Goal: Task Accomplishment & Management: Manage account settings

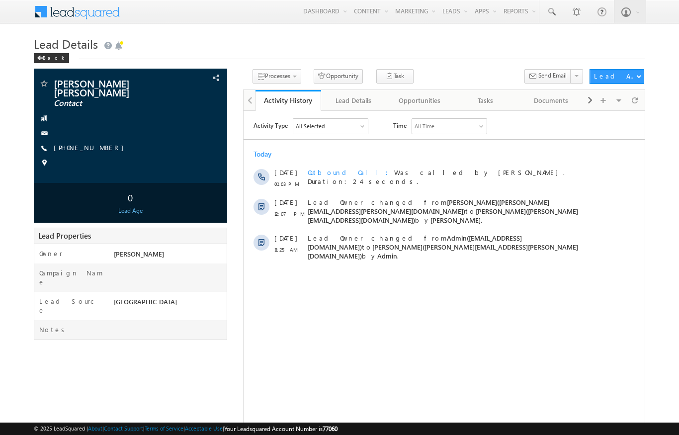
click at [46, 56] on div "Back" at bounding box center [51, 58] width 35 height 10
click at [41, 57] on span at bounding box center [40, 58] width 6 height 5
click at [45, 55] on div "Back" at bounding box center [51, 58] width 35 height 10
click at [49, 61] on div "Back" at bounding box center [51, 58] width 35 height 10
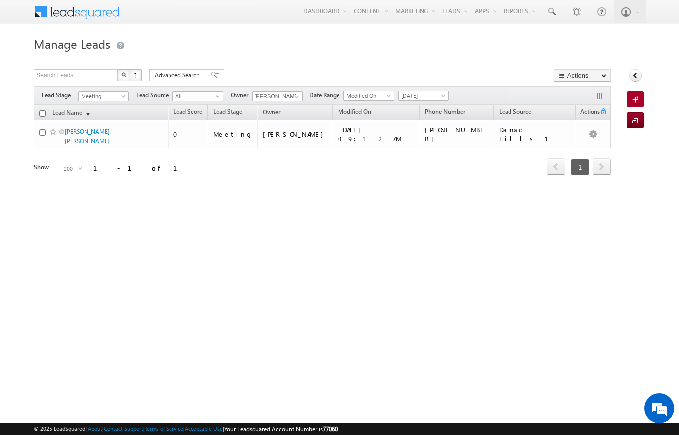
click at [0, 0] on link "Manage Leads" at bounding box center [0, 0] width 0 height 0
click at [298, 95] on span at bounding box center [297, 97] width 8 height 8
click at [295, 106] on link "[PERSON_NAME] [PERSON_NAME][EMAIL_ADDRESS][PERSON_NAME][DOMAIN_NAME]" at bounding box center [301, 110] width 99 height 19
type input "[PERSON_NAME]"
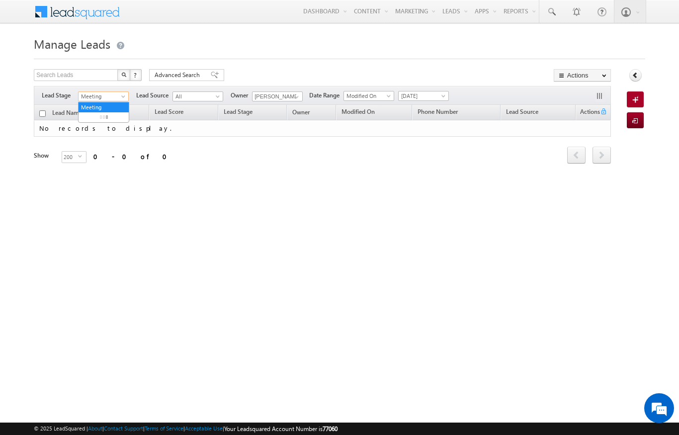
click at [125, 98] on span at bounding box center [124, 98] width 8 height 8
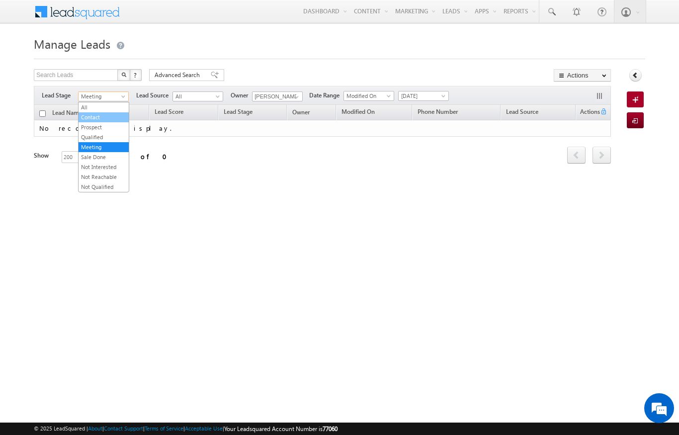
click at [108, 118] on link "Contact" at bounding box center [104, 117] width 50 height 9
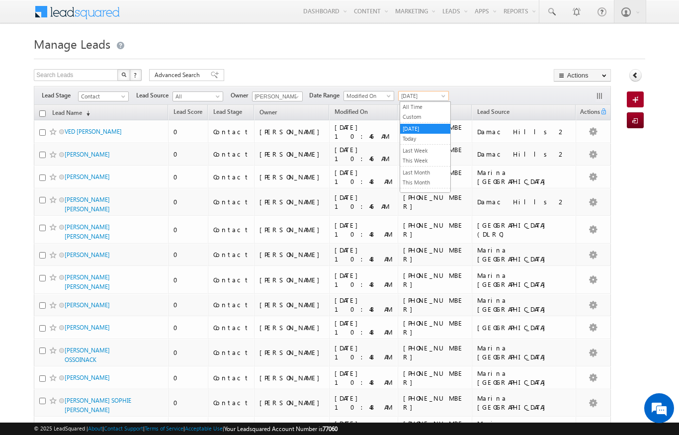
click at [448, 94] on span at bounding box center [445, 98] width 8 height 8
click at [424, 137] on link "Today" at bounding box center [425, 138] width 50 height 9
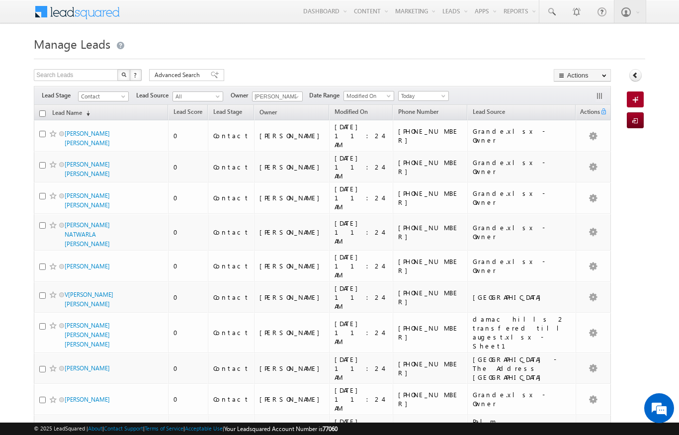
click at [42, 114] on input "checkbox" at bounding box center [42, 113] width 6 height 6
checkbox input "true"
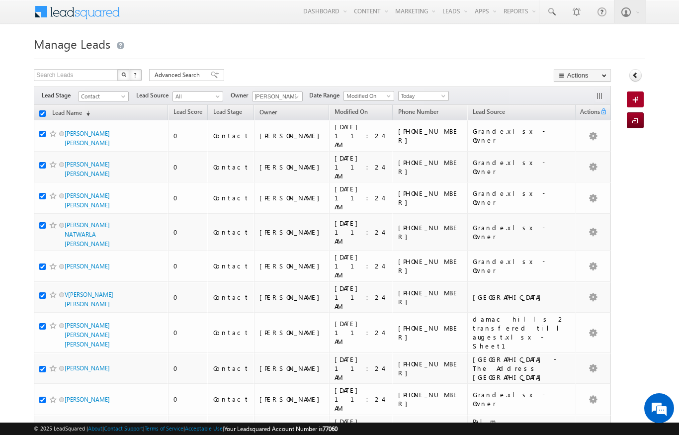
checkbox input "true"
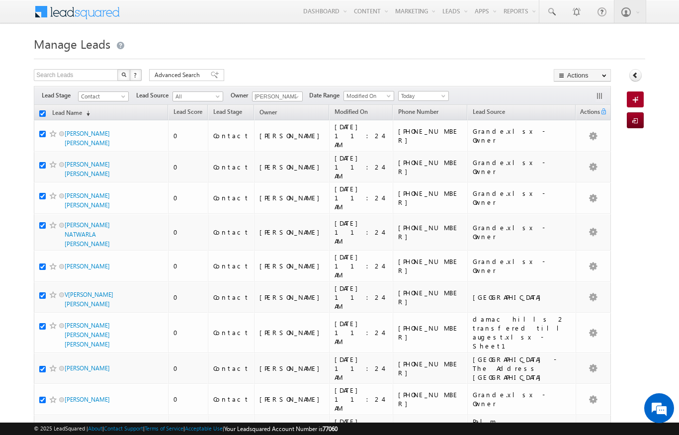
checkbox input "true"
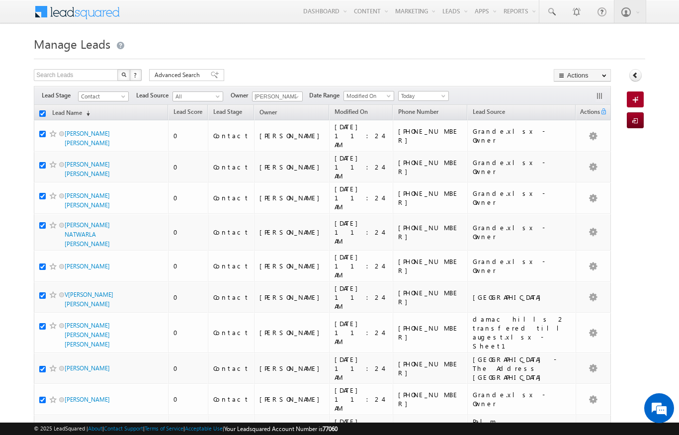
checkbox input "true"
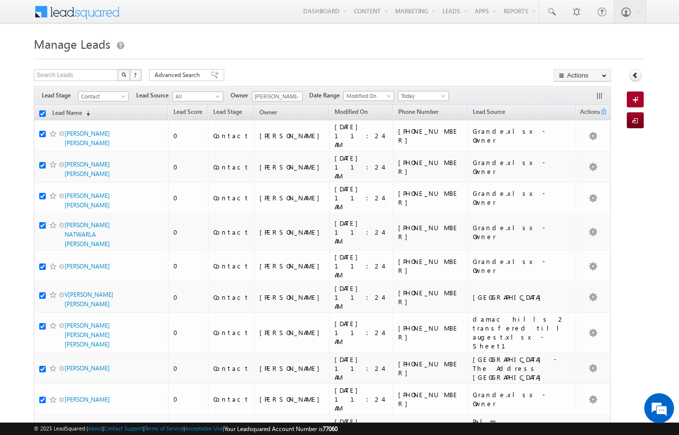
checkbox input "true"
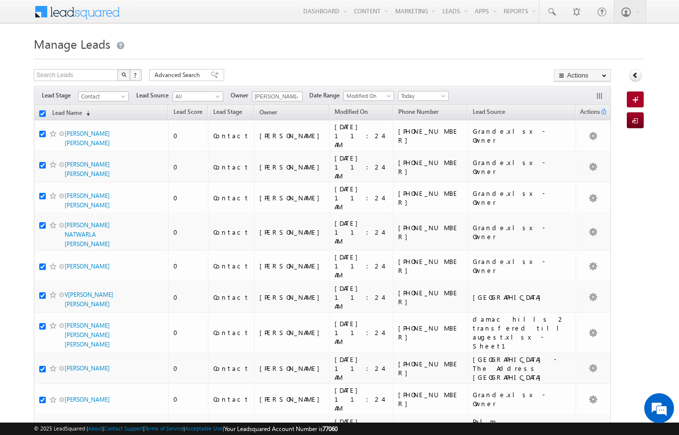
checkbox input "true"
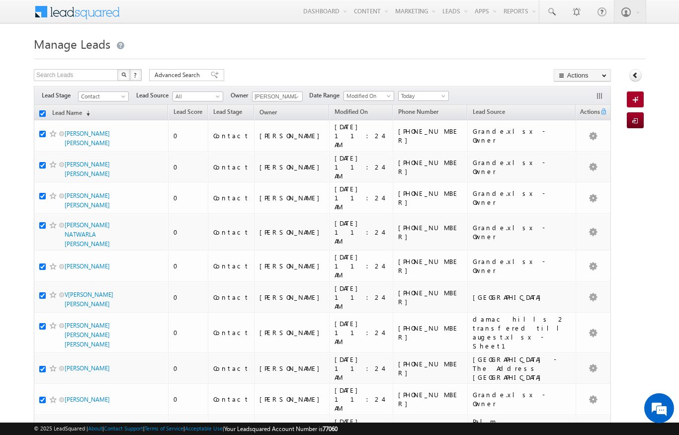
checkbox input "true"
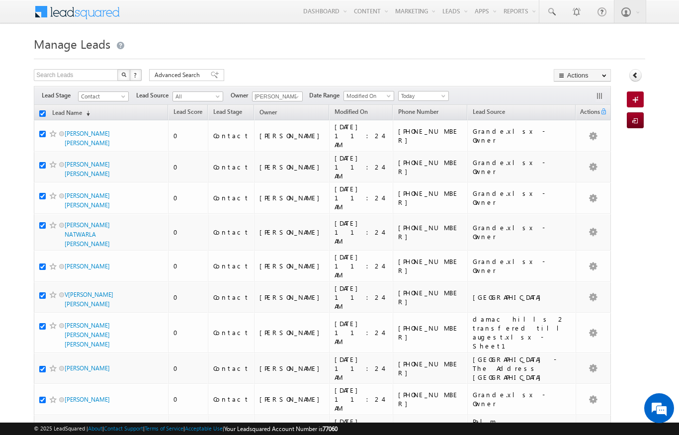
checkbox input "true"
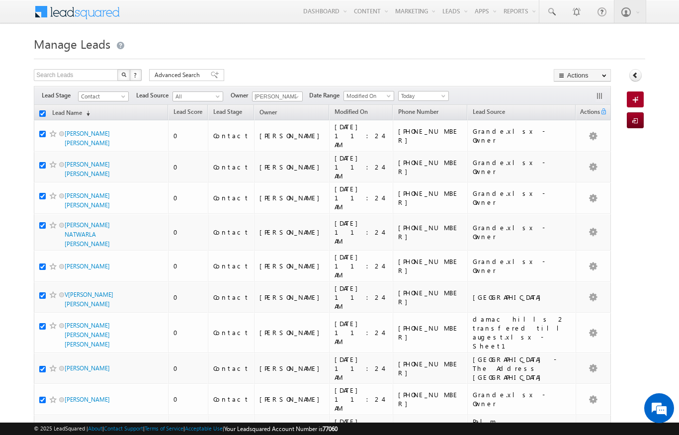
checkbox input "true"
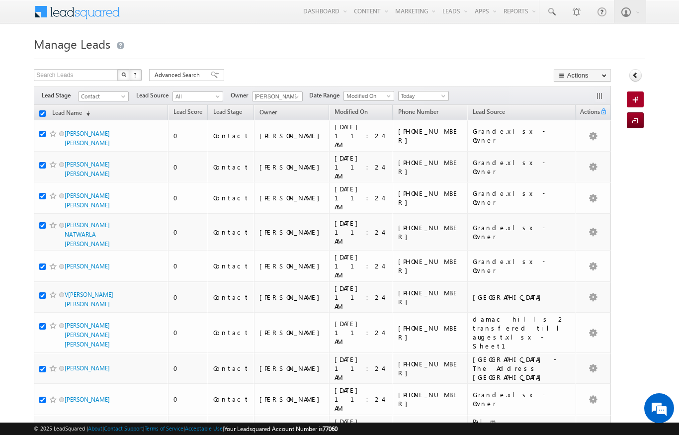
checkbox input "true"
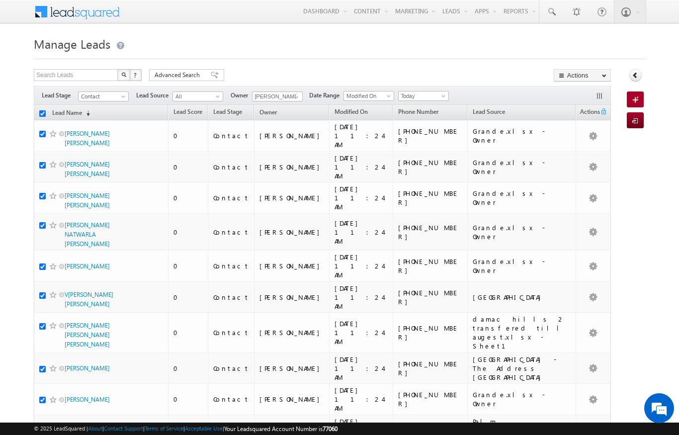
checkbox input "true"
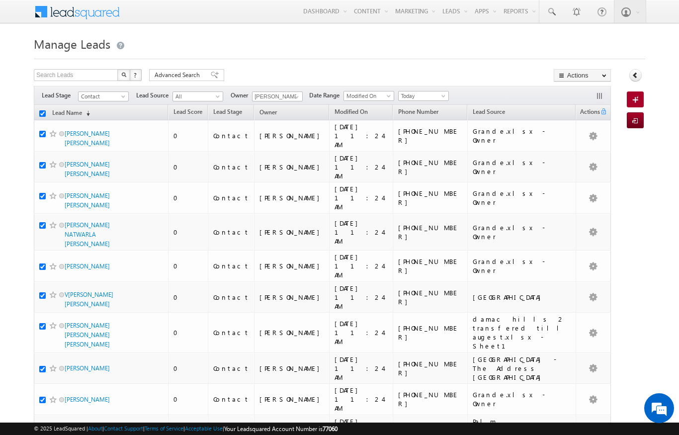
checkbox input "true"
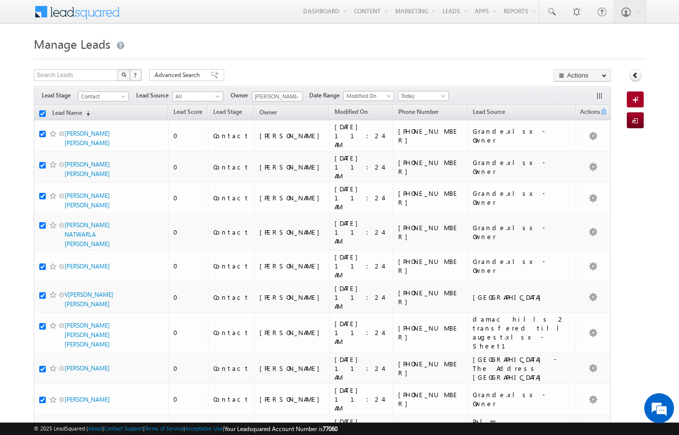
checkbox input "true"
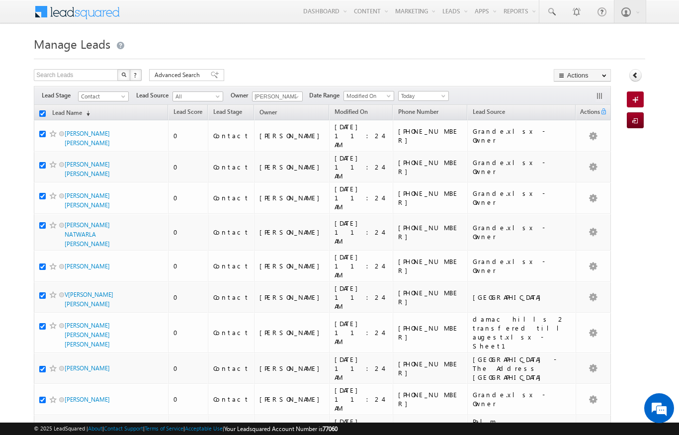
checkbox input "true"
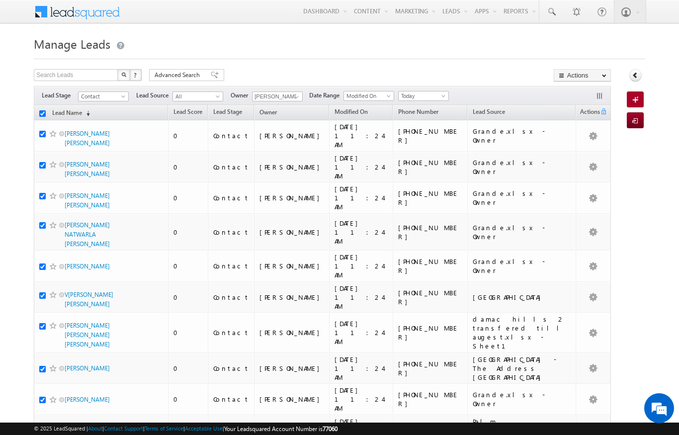
checkbox input "true"
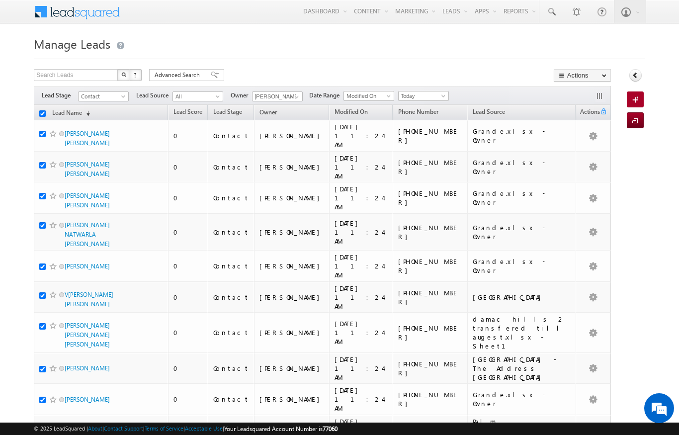
checkbox input "true"
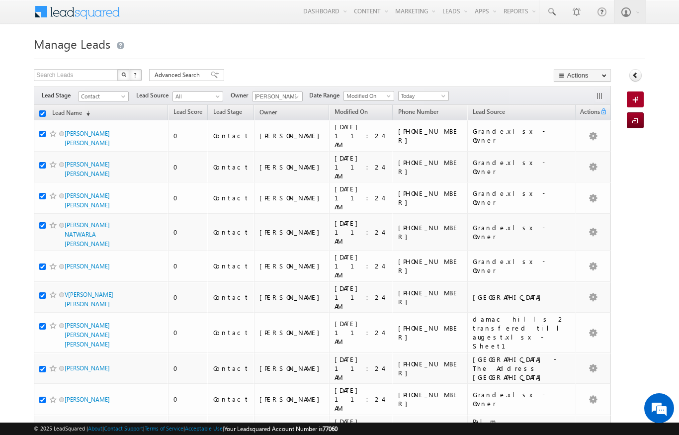
checkbox input "true"
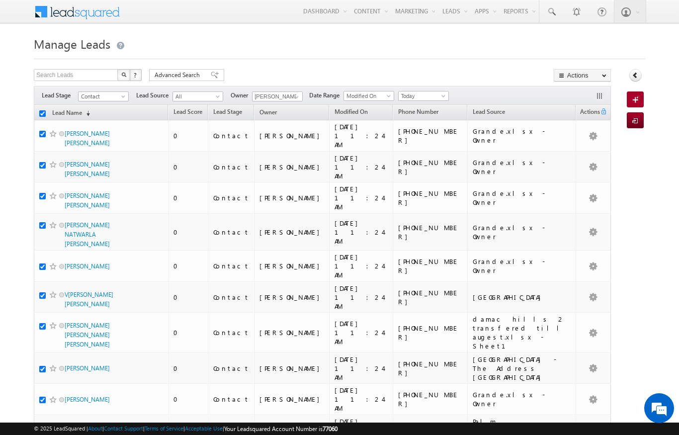
checkbox input "true"
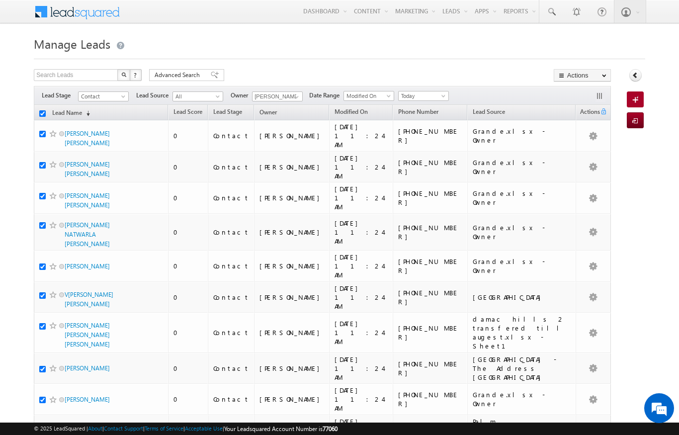
checkbox input "true"
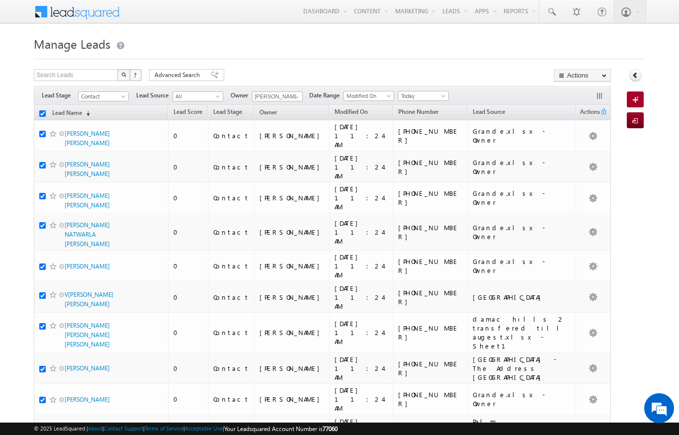
checkbox input "true"
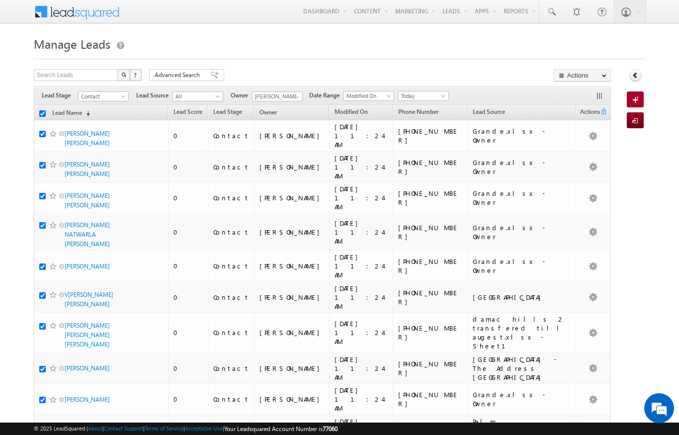
checkbox input "true"
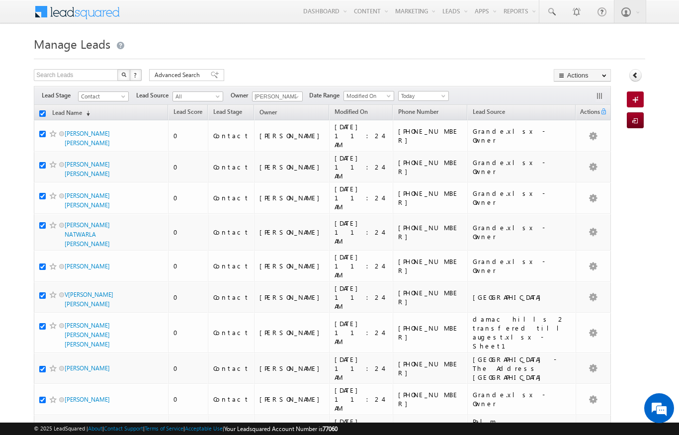
checkbox input "true"
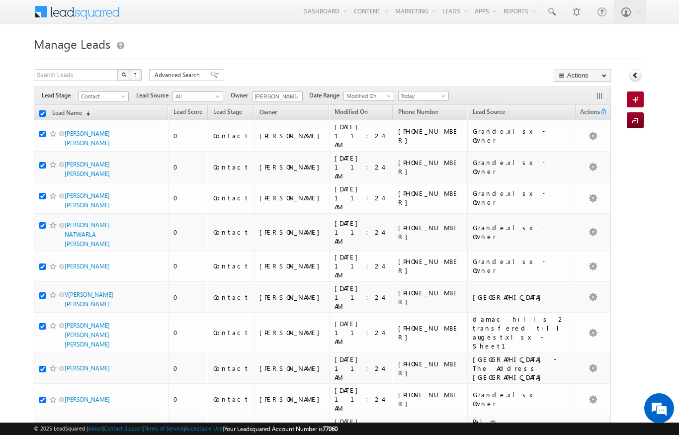
checkbox input "true"
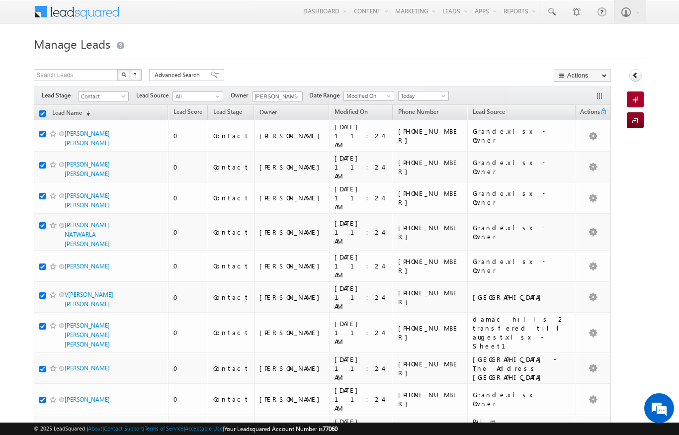
checkbox input "true"
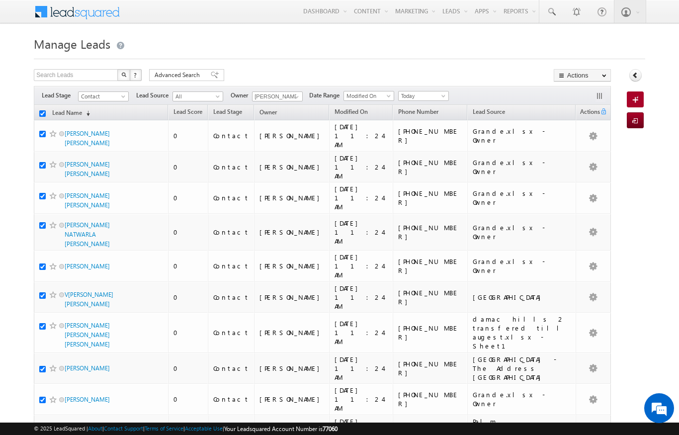
checkbox input "true"
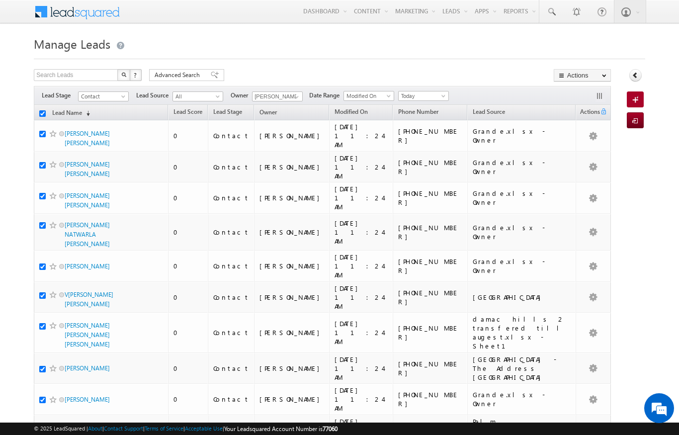
checkbox input "true"
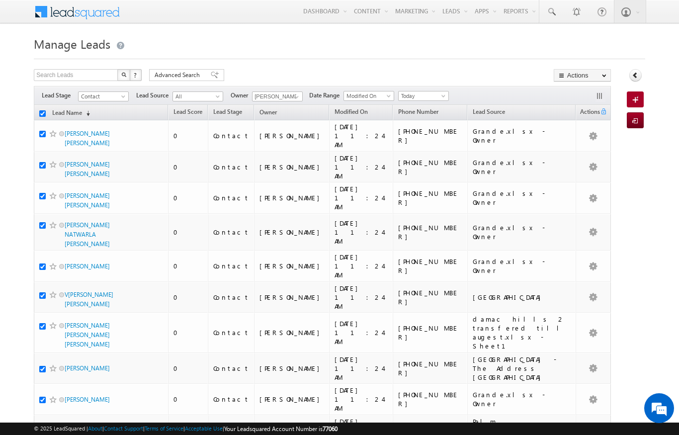
checkbox input "true"
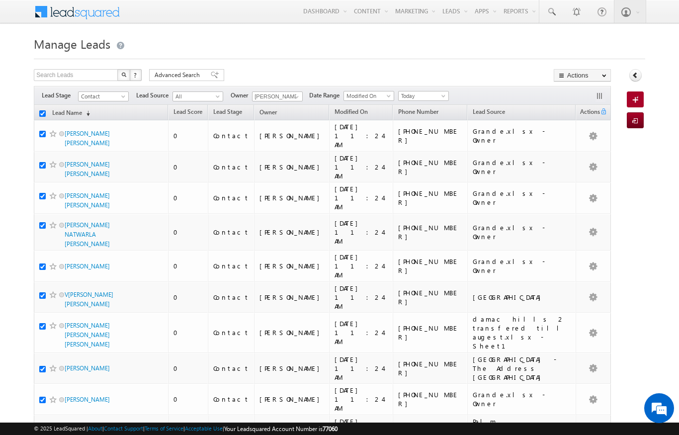
checkbox input "true"
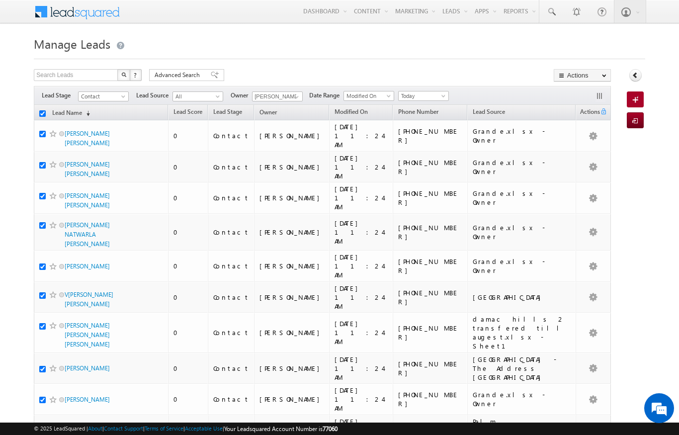
checkbox input "true"
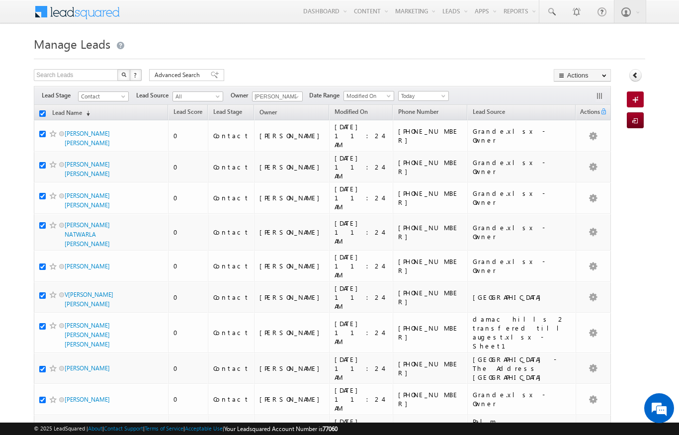
checkbox input "true"
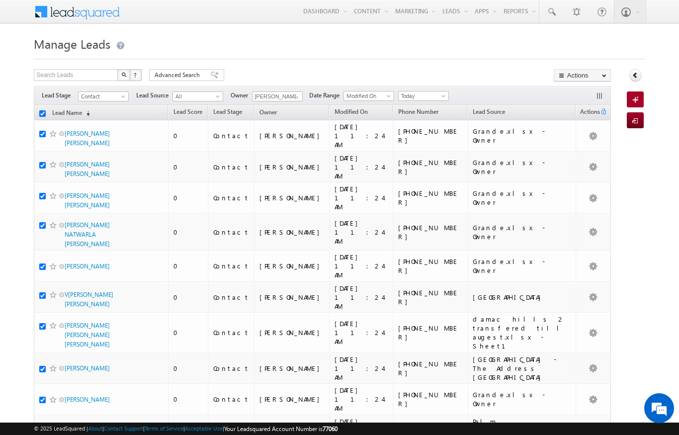
checkbox input "true"
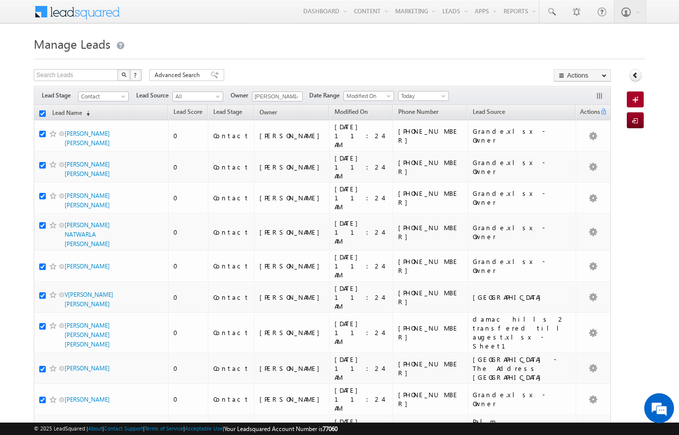
checkbox input "true"
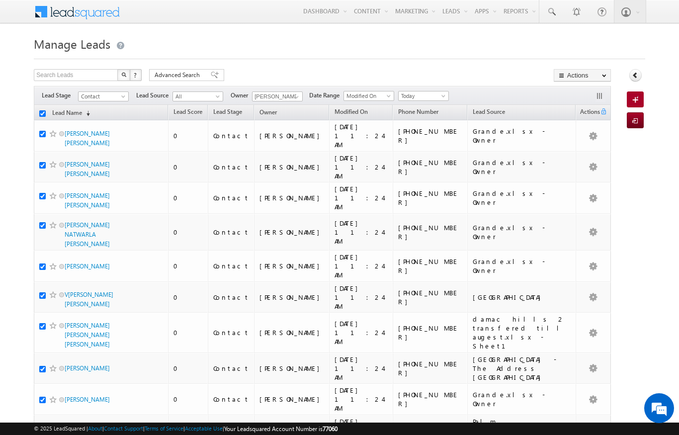
checkbox input "true"
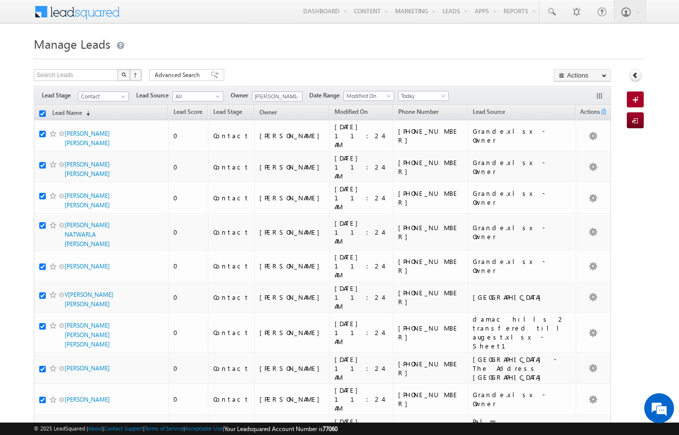
checkbox input "true"
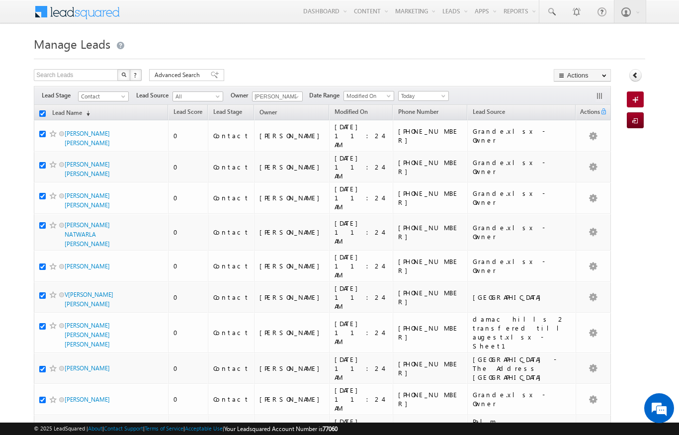
checkbox input "true"
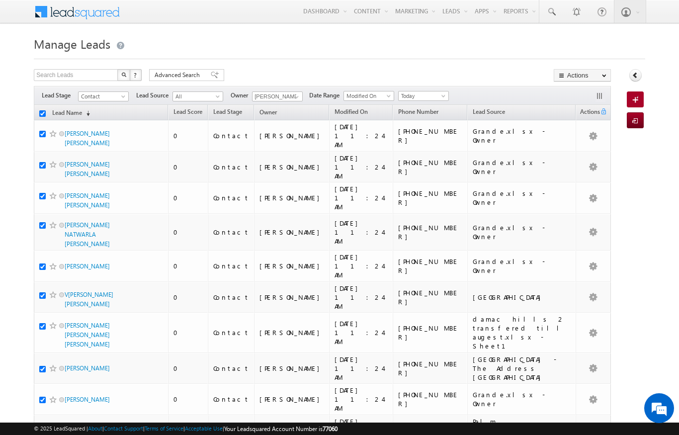
checkbox input "true"
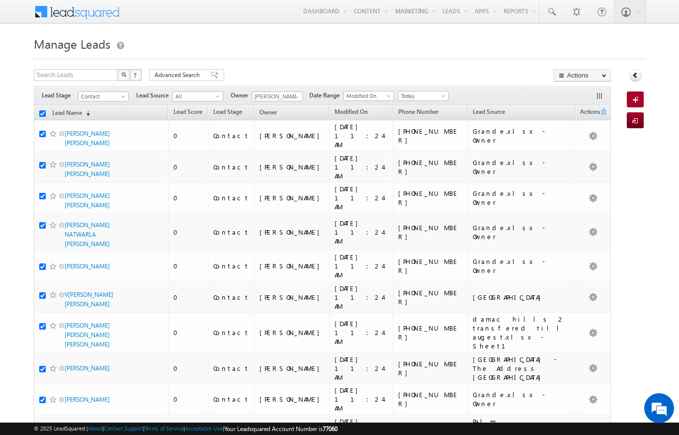
checkbox input "true"
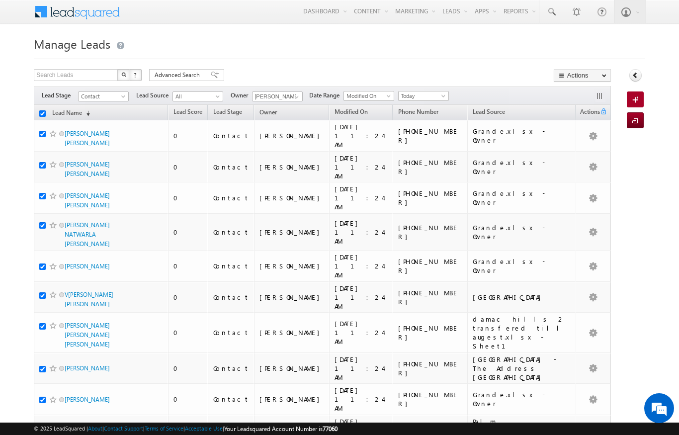
checkbox input "true"
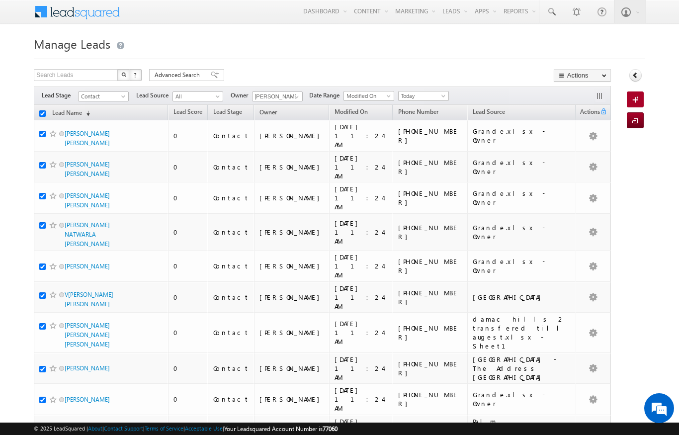
checkbox input "true"
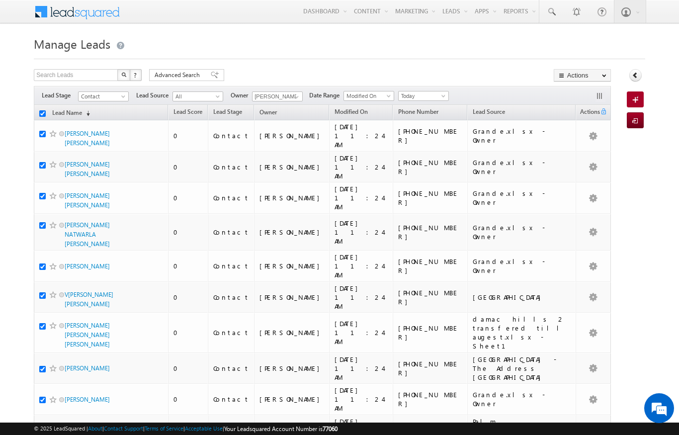
checkbox input "true"
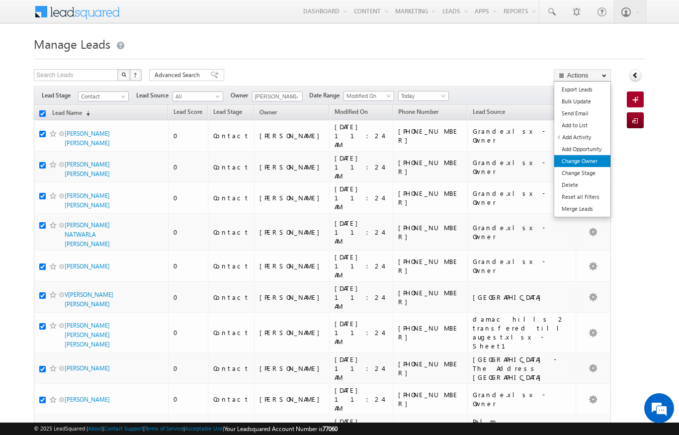
click at [579, 160] on link "Change Owner" at bounding box center [583, 161] width 56 height 12
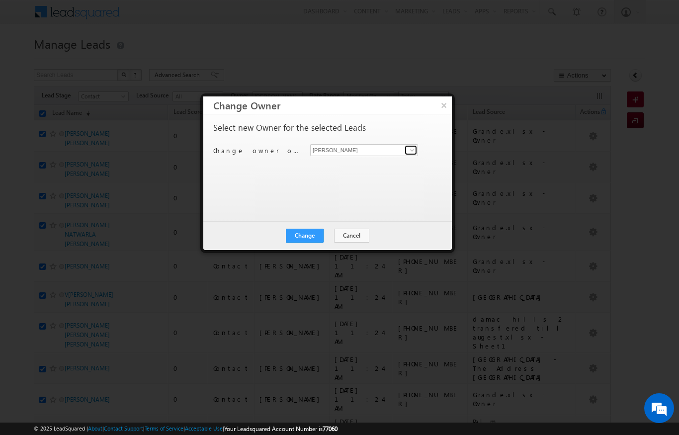
click at [406, 152] on link at bounding box center [411, 150] width 12 height 10
click at [382, 173] on div "Select new Owner for the selected Leads Change owner of 200 leads to [PERSON_NA…" at bounding box center [326, 163] width 227 height 80
click at [410, 154] on span at bounding box center [412, 150] width 8 height 8
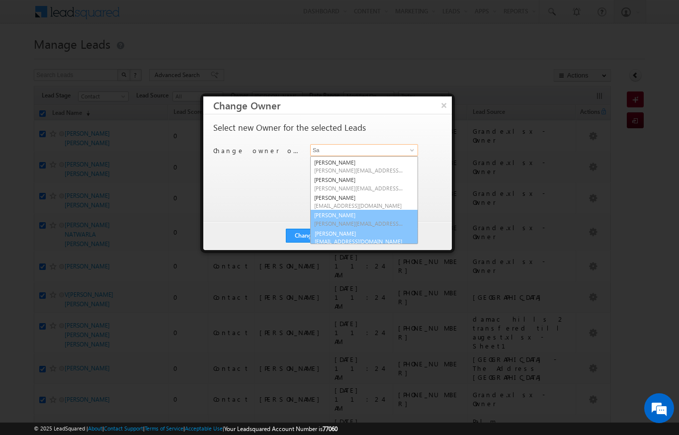
scroll to position [70, 0]
click at [339, 233] on link "[PERSON_NAME] [PERSON_NAME][EMAIL_ADDRESS][DOMAIN_NAME]" at bounding box center [364, 236] width 108 height 19
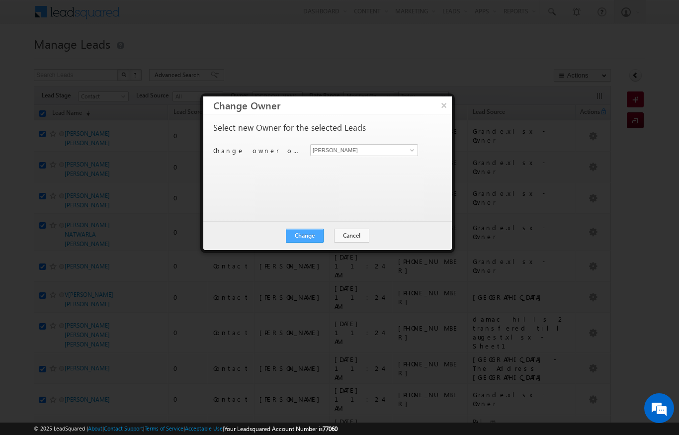
click at [312, 233] on button "Change" at bounding box center [305, 236] width 38 height 14
click at [325, 235] on button "Close" at bounding box center [329, 236] width 32 height 14
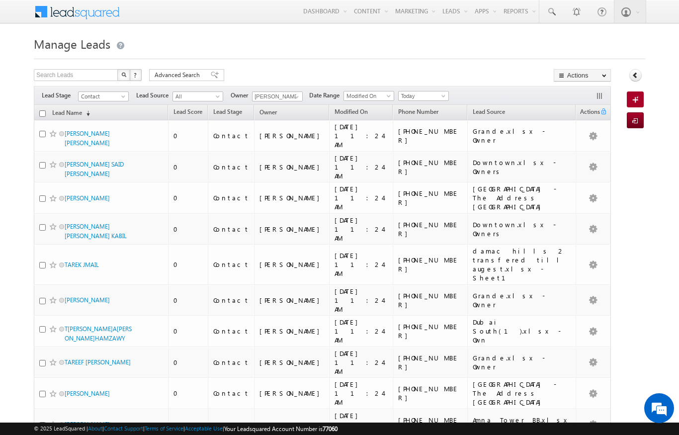
click at [43, 112] on input "checkbox" at bounding box center [42, 113] width 6 height 6
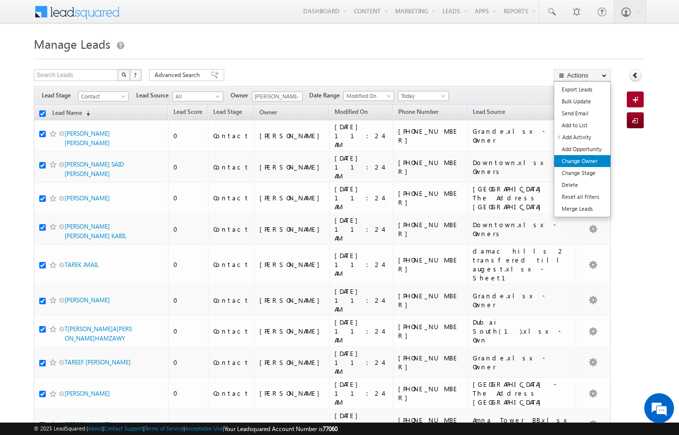
click at [593, 163] on link "Change Owner" at bounding box center [583, 161] width 56 height 12
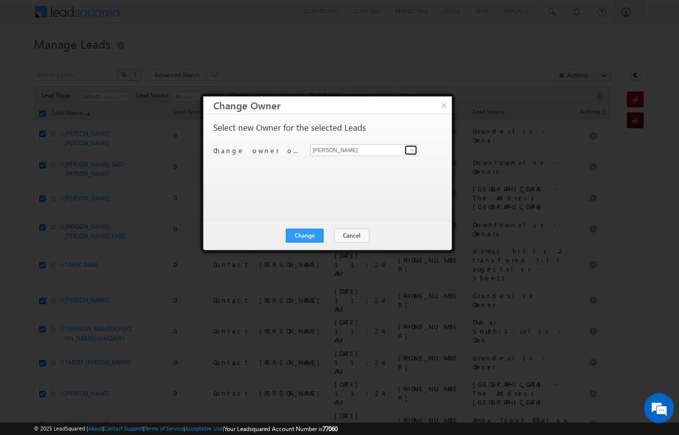
click at [411, 149] on span at bounding box center [412, 150] width 8 height 8
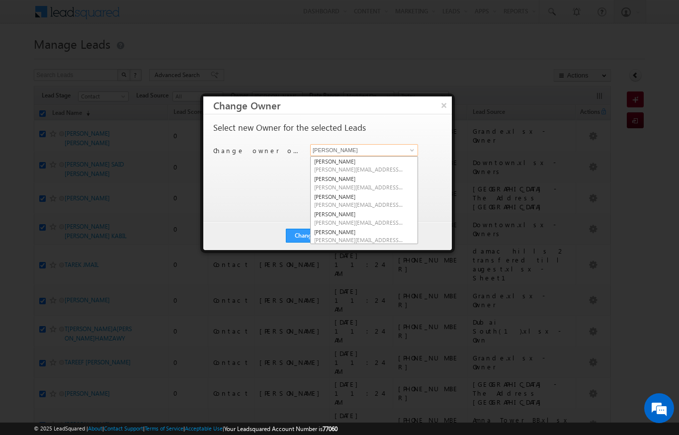
scroll to position [0, 0]
click at [366, 205] on span "[PERSON_NAME][EMAIL_ADDRESS][DOMAIN_NAME]" at bounding box center [359, 204] width 90 height 7
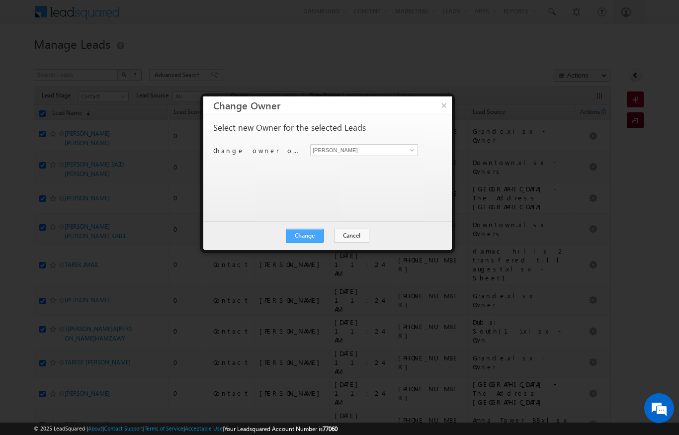
click at [307, 236] on button "Change" at bounding box center [305, 236] width 38 height 14
click at [338, 234] on button "Close" at bounding box center [329, 236] width 32 height 14
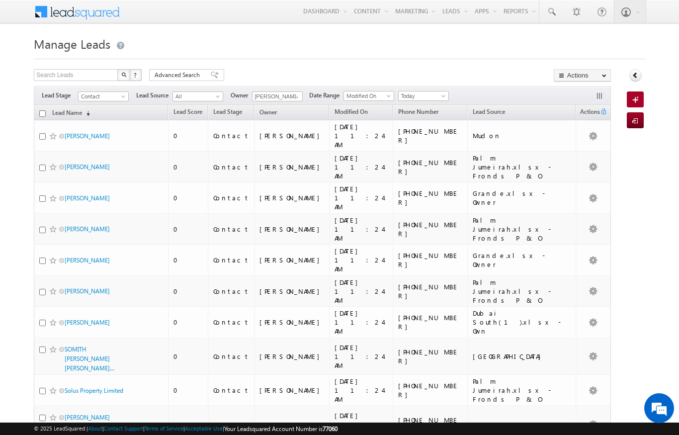
click at [43, 114] on input "checkbox" at bounding box center [42, 113] width 6 height 6
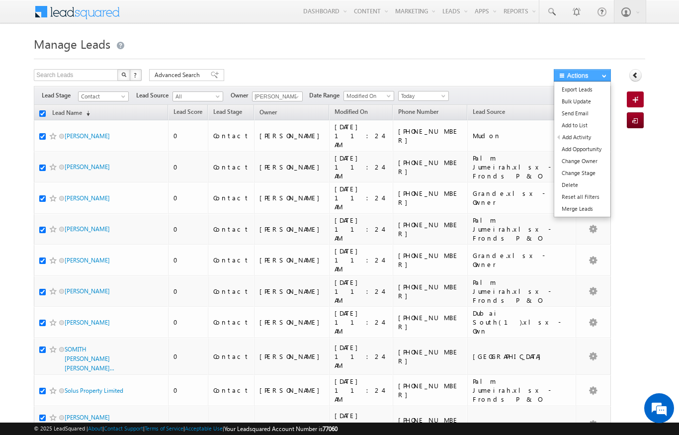
click at [602, 77] on span "button" at bounding box center [604, 76] width 4 height 4
click at [596, 165] on link "Change Owner" at bounding box center [583, 161] width 56 height 12
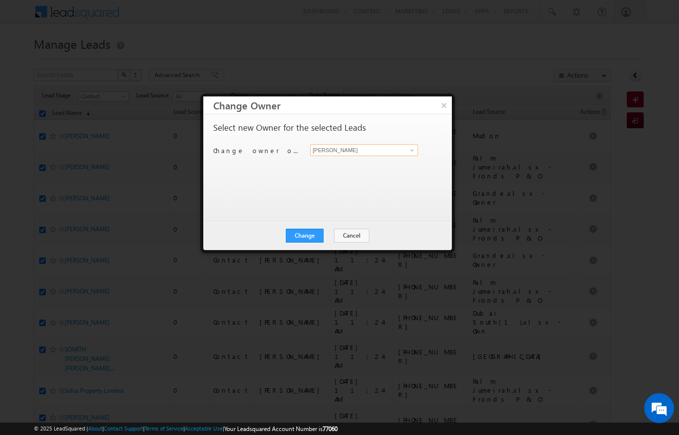
click at [402, 150] on input "[PERSON_NAME]" at bounding box center [364, 150] width 108 height 12
click at [403, 150] on input at bounding box center [364, 150] width 108 height 12
click at [402, 150] on input at bounding box center [364, 150] width 108 height 12
click at [340, 167] on span "[PERSON_NAME][EMAIL_ADDRESS][DOMAIN_NAME]" at bounding box center [359, 169] width 90 height 7
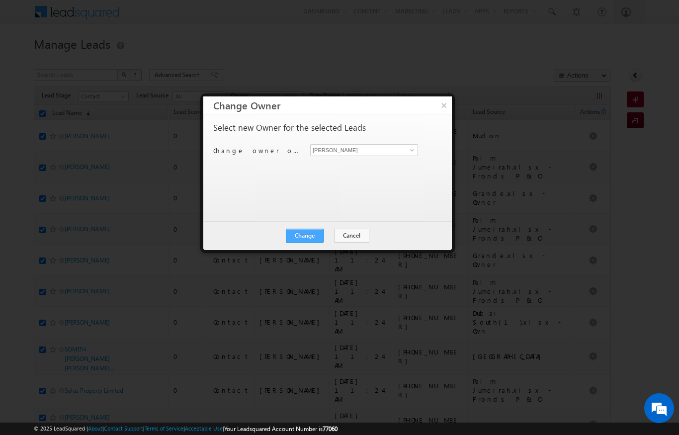
click at [303, 232] on button "Change" at bounding box center [305, 236] width 38 height 14
click at [333, 234] on button "Close" at bounding box center [329, 236] width 32 height 14
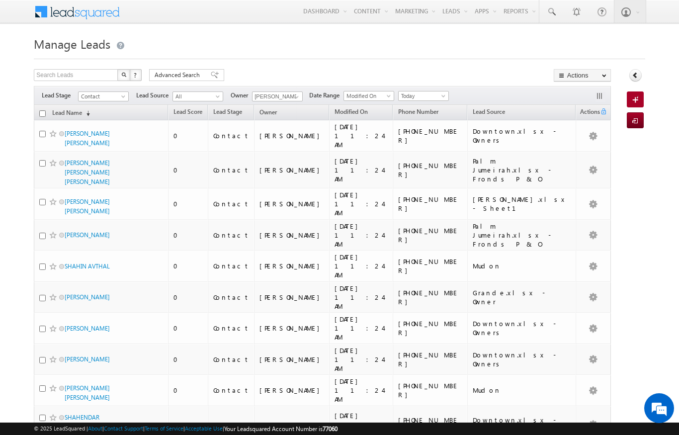
click at [42, 111] on input "checkbox" at bounding box center [42, 113] width 6 height 6
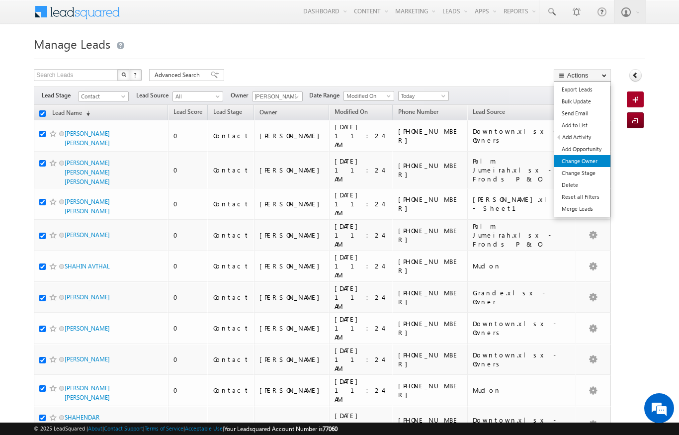
click at [587, 166] on link "Change Owner" at bounding box center [583, 161] width 56 height 12
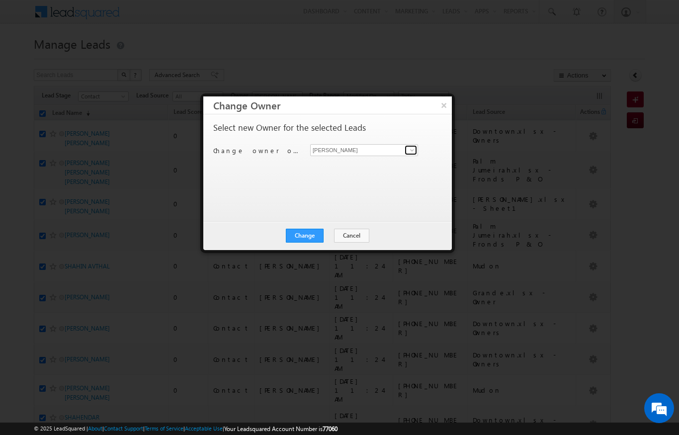
click at [412, 149] on span at bounding box center [412, 150] width 8 height 8
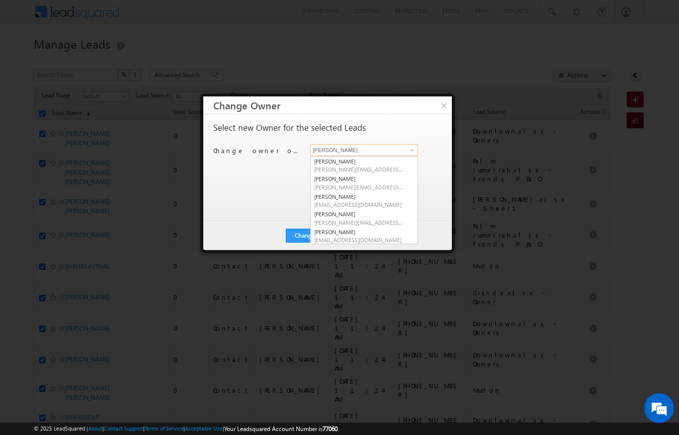
scroll to position [70, 0]
click at [364, 180] on link "[PERSON_NAME] Verhani [PERSON_NAME][EMAIL_ADDRESS][DOMAIN_NAME]" at bounding box center [364, 184] width 108 height 19
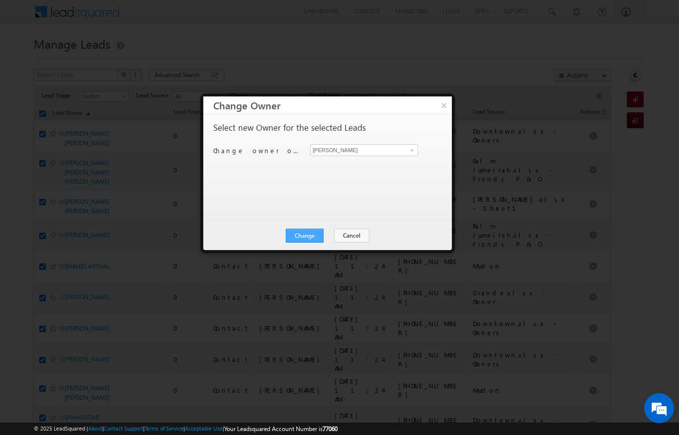
click at [309, 229] on button "Change" at bounding box center [305, 236] width 38 height 14
click at [322, 236] on button "Close" at bounding box center [329, 236] width 32 height 14
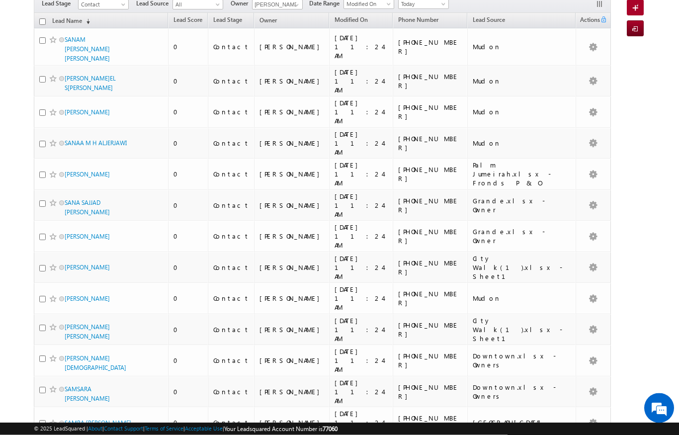
scroll to position [0, 0]
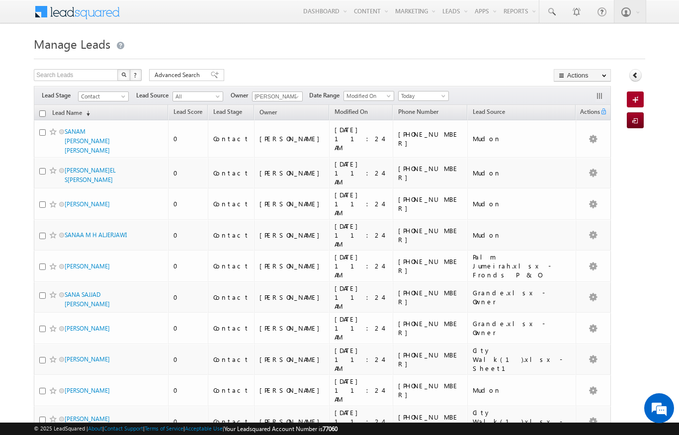
click at [41, 112] on input "checkbox" at bounding box center [42, 113] width 6 height 6
click at [0, 0] on link "Change Owner" at bounding box center [0, 0] width 0 height 0
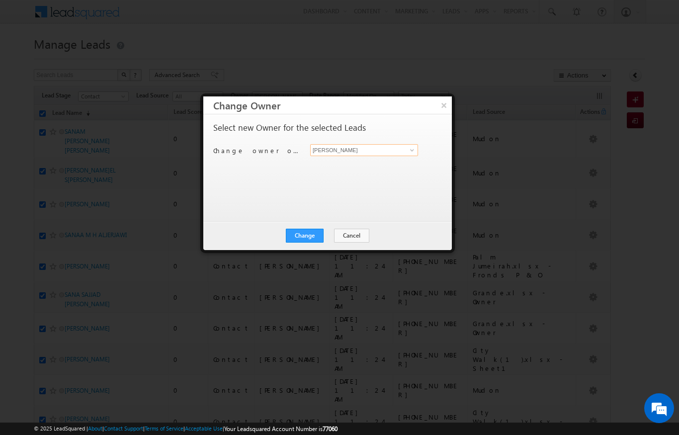
click at [390, 156] on input "[PERSON_NAME]" at bounding box center [364, 150] width 108 height 12
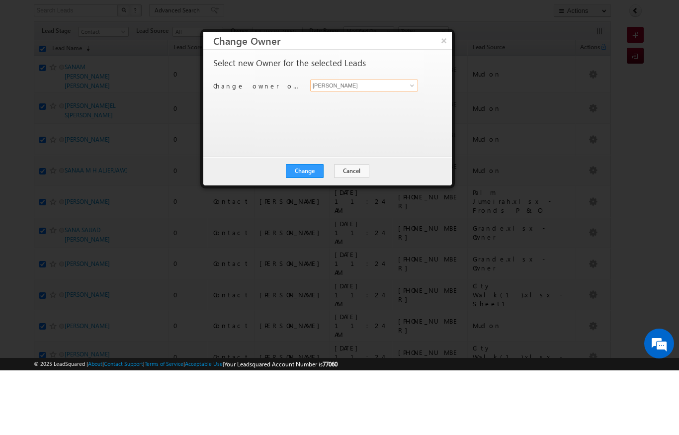
scroll to position [13, 0]
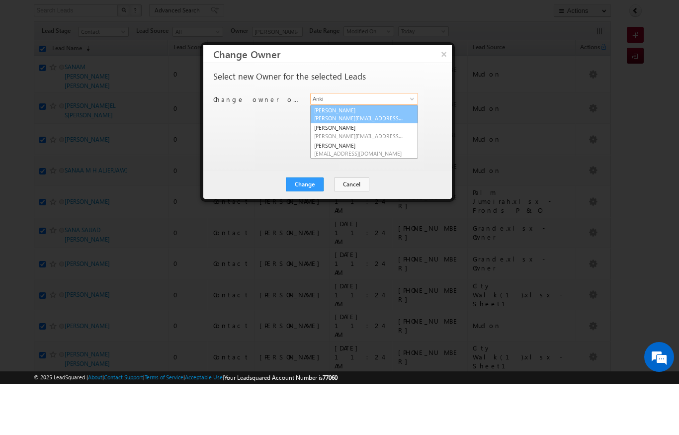
click at [375, 156] on link "[PERSON_NAME] [PERSON_NAME][EMAIL_ADDRESS][DOMAIN_NAME]" at bounding box center [364, 165] width 108 height 19
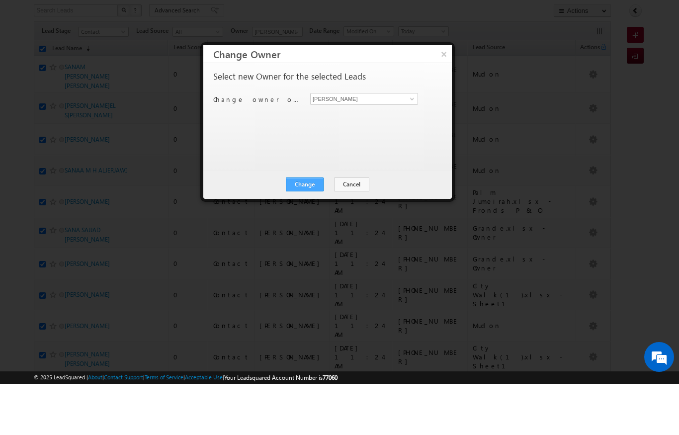
click at [315, 229] on button "Change" at bounding box center [305, 236] width 38 height 14
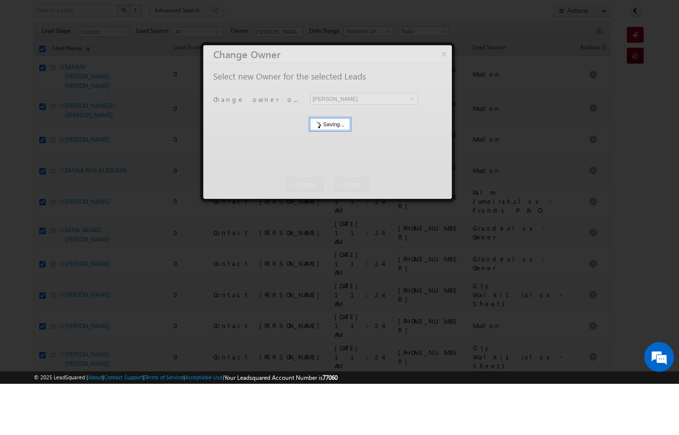
scroll to position [65, 0]
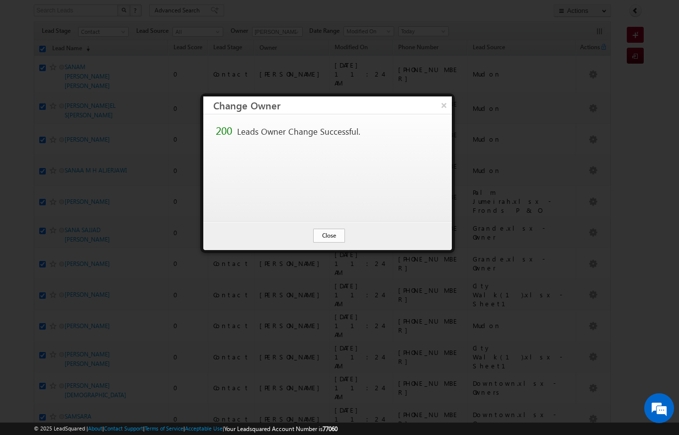
click at [329, 242] on button "Close" at bounding box center [329, 236] width 32 height 14
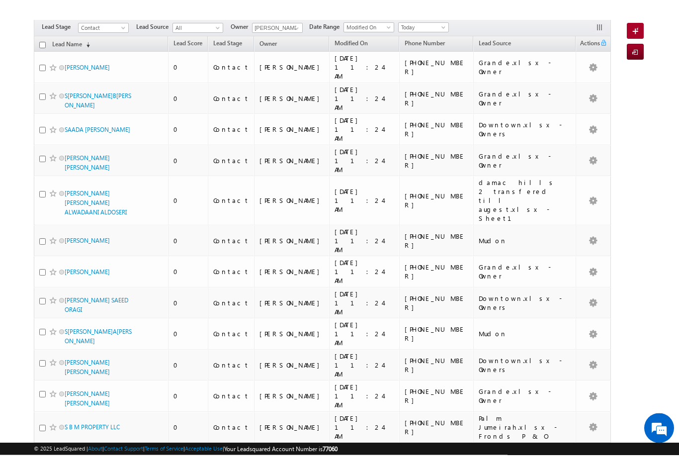
scroll to position [0, 0]
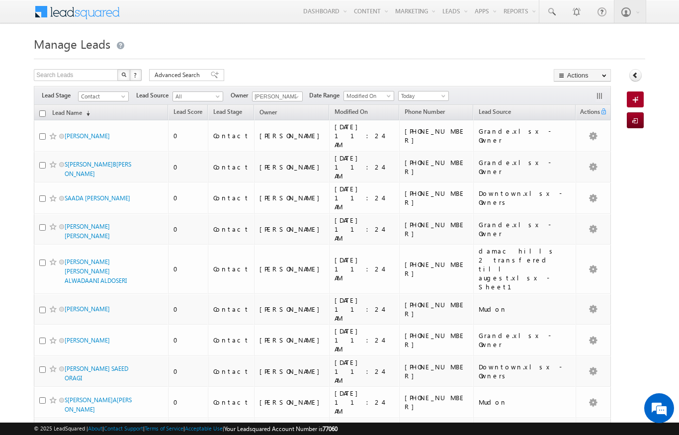
click at [42, 111] on input "checkbox" at bounding box center [42, 113] width 6 height 6
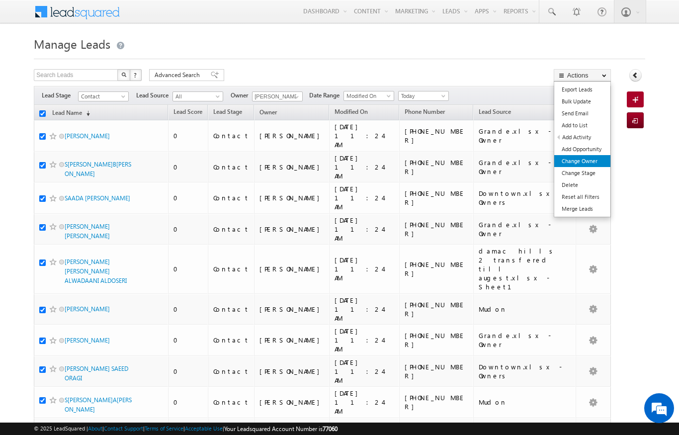
click at [593, 163] on link "Change Owner" at bounding box center [583, 161] width 56 height 12
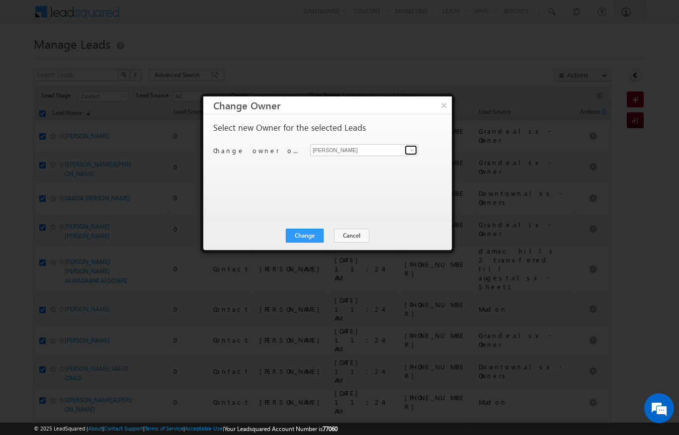
click at [408, 148] on span at bounding box center [412, 150] width 8 height 8
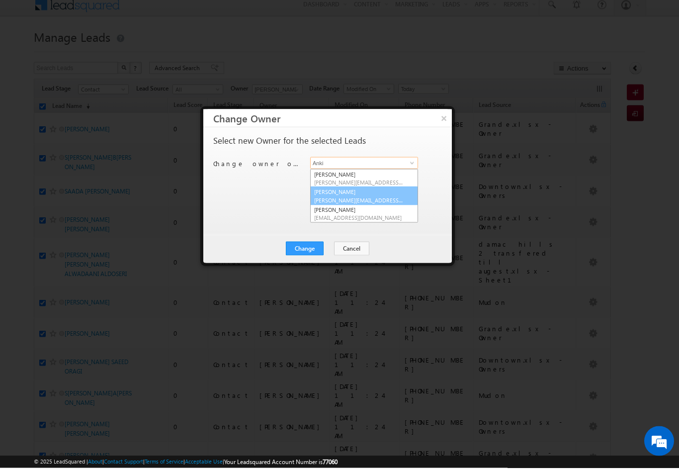
click at [375, 193] on link "[PERSON_NAME] [PERSON_NAME][EMAIL_ADDRESS][PERSON_NAME][DOMAIN_NAME]" at bounding box center [364, 202] width 108 height 19
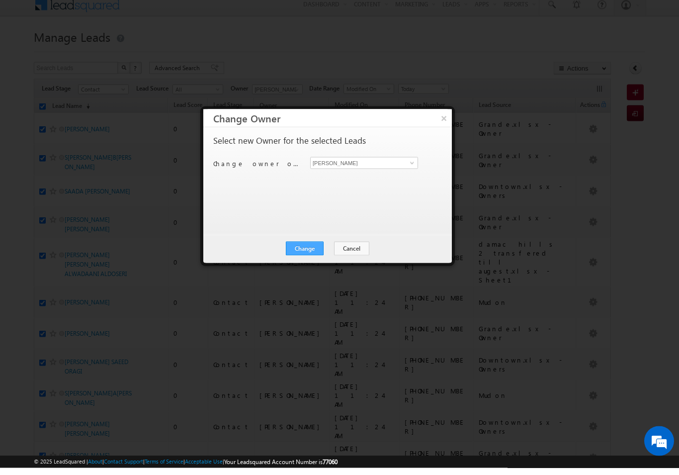
click at [304, 249] on button "Change" at bounding box center [305, 256] width 38 height 14
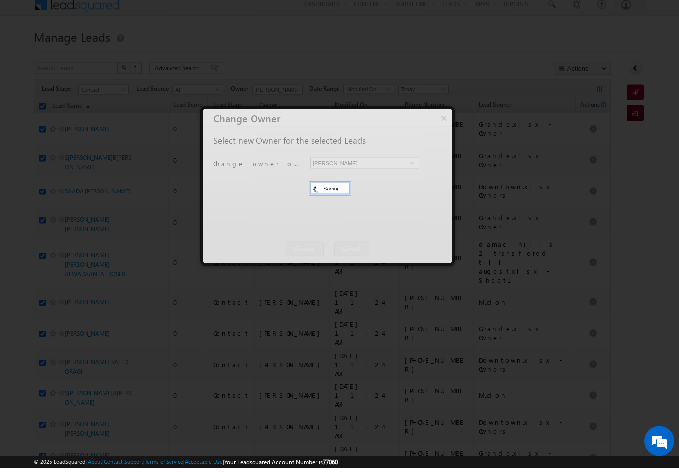
scroll to position [7, 0]
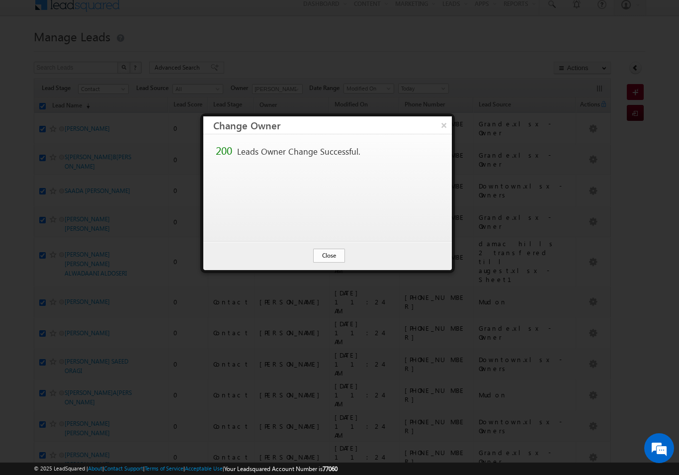
click at [338, 254] on button "Close" at bounding box center [329, 256] width 32 height 14
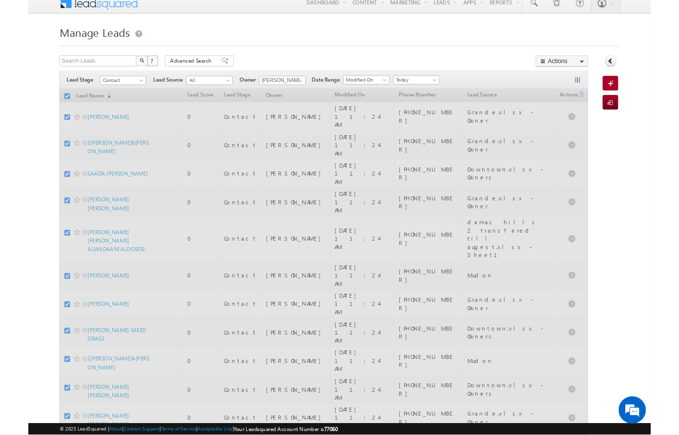
scroll to position [48, 0]
